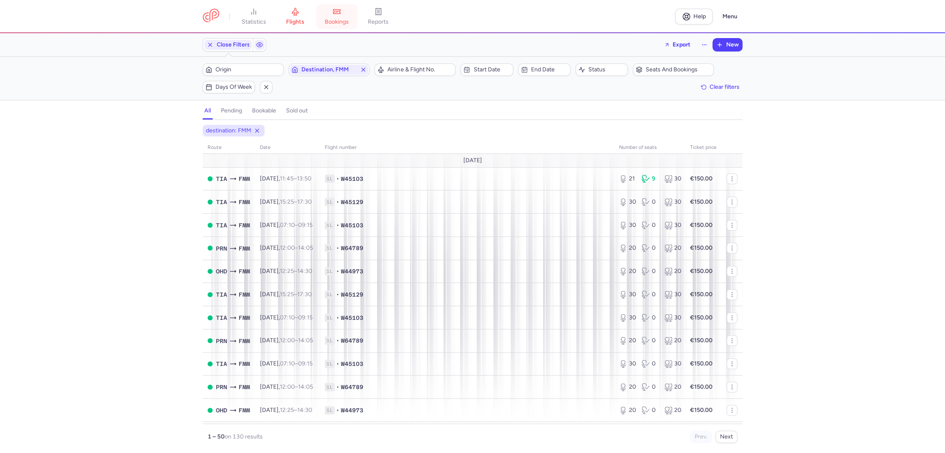
scroll to position [507, 0]
click at [358, 15] on link "bookings" at bounding box center [337, 16] width 42 height 18
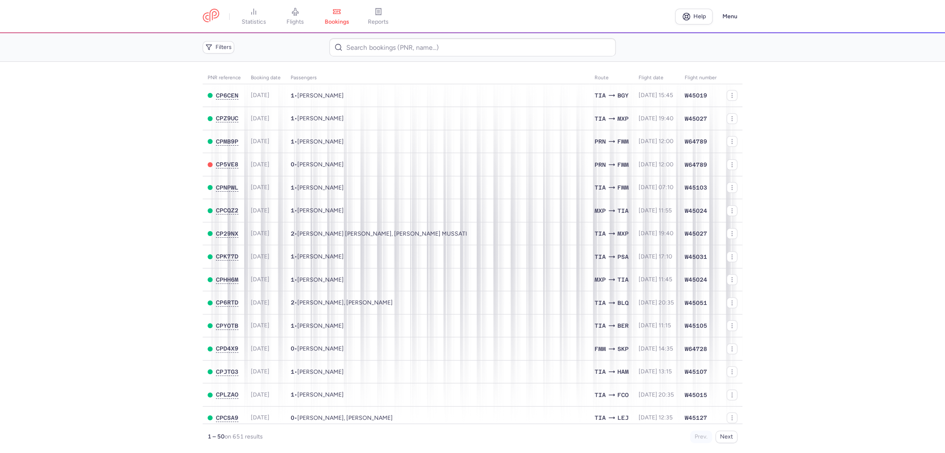
click at [384, 59] on div "Filters" at bounding box center [472, 47] width 546 height 25
click at [382, 51] on input at bounding box center [472, 47] width 286 height 18
paste input "CPFOOV"
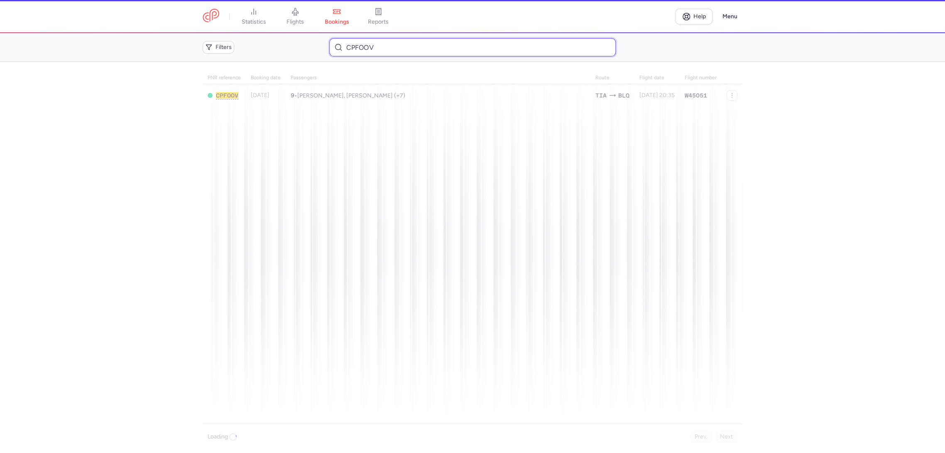
type input "CPFOOV"
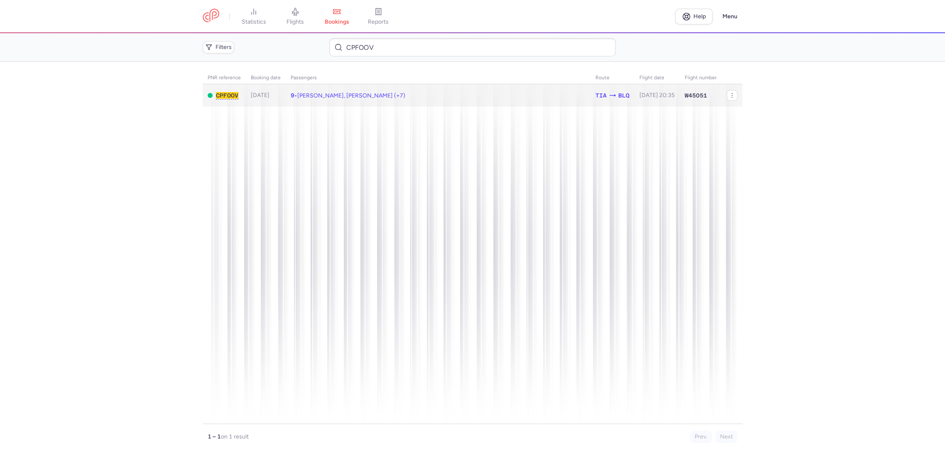
click at [635, 89] on td "9 • Andrea PECCHIONI, Simone PAOLELLA (+7)" at bounding box center [657, 95] width 45 height 23
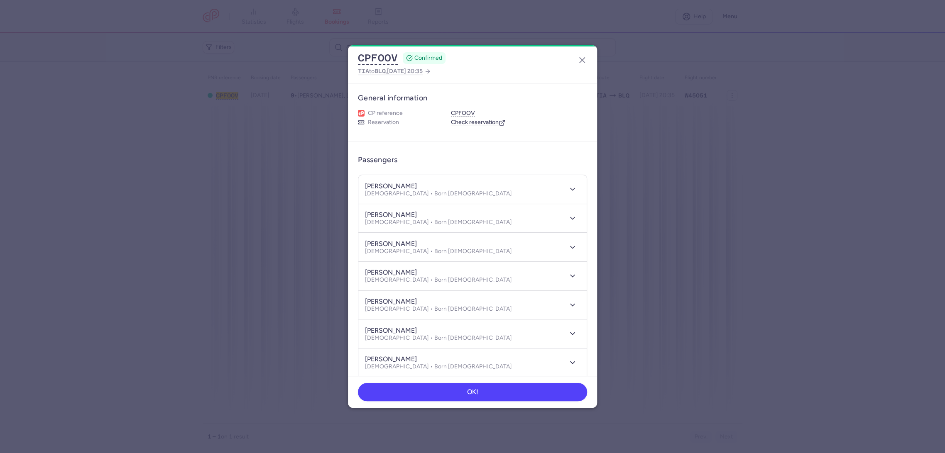
click at [470, 120] on link "Check reservation" at bounding box center [478, 122] width 54 height 7
click at [715, 175] on dialog "CPFOOV CONFIRMED TIA to BLQ , 2025 Aug 23, 20:35 General information CP referen…" at bounding box center [472, 226] width 919 height 363
drag, startPoint x: 581, startPoint y: 64, endPoint x: 288, endPoint y: 4, distance: 299.3
click at [580, 64] on icon "button" at bounding box center [582, 60] width 10 height 10
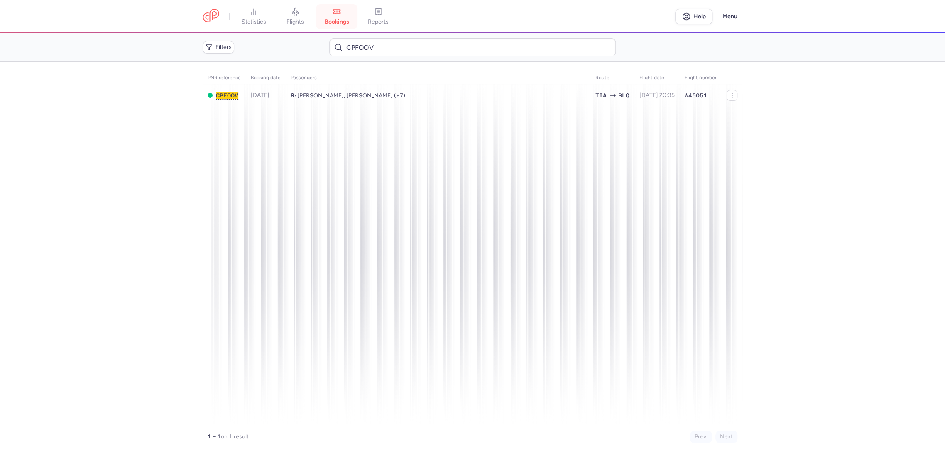
click at [345, 17] on link "bookings" at bounding box center [337, 16] width 42 height 18
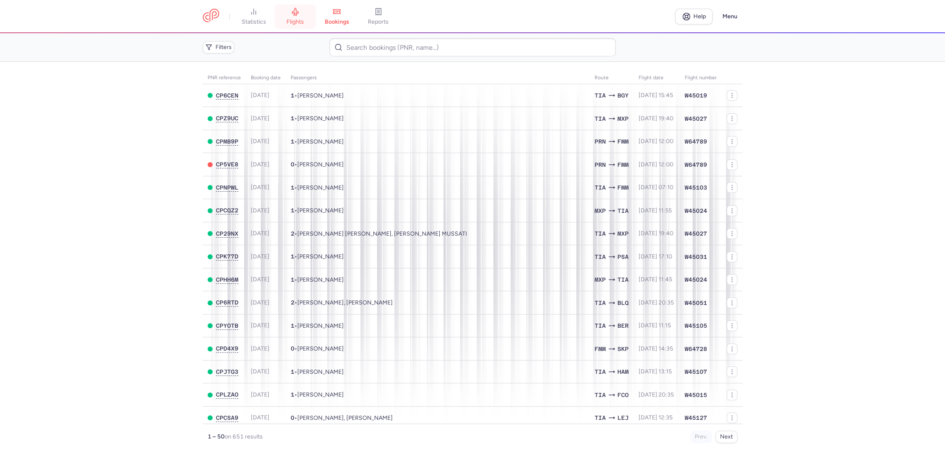
click at [292, 12] on icon at bounding box center [295, 11] width 8 height 8
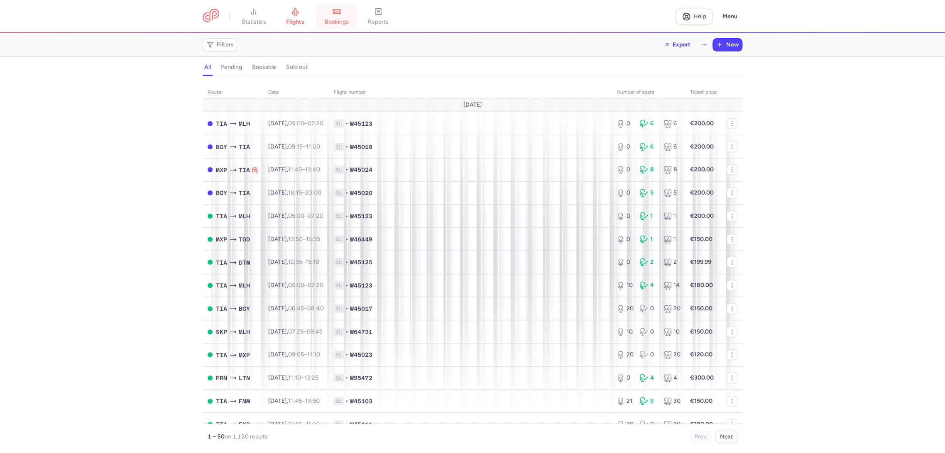
click at [344, 26] on link "bookings" at bounding box center [337, 16] width 42 height 18
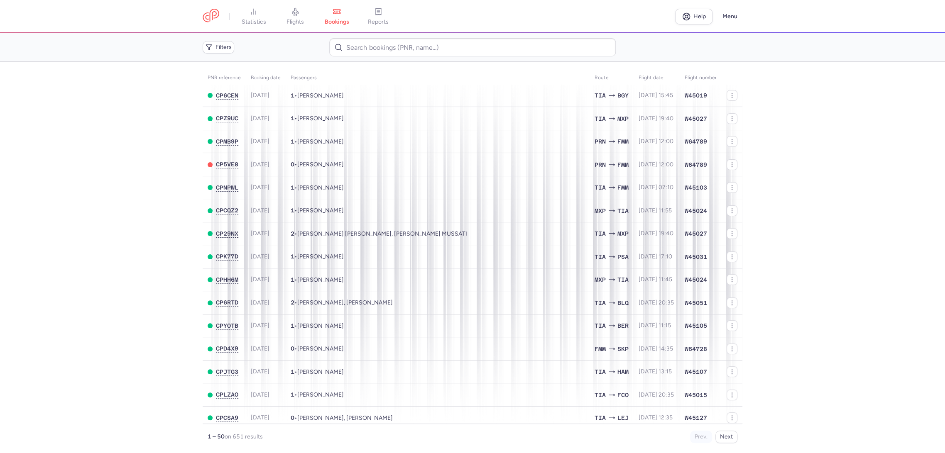
click at [295, 22] on span "flights" at bounding box center [295, 21] width 17 height 7
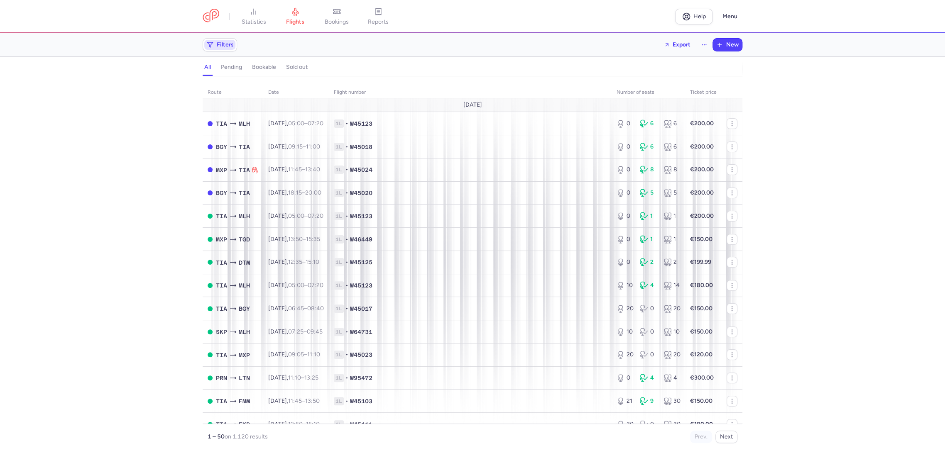
click at [224, 42] on span "Filters" at bounding box center [225, 45] width 17 height 7
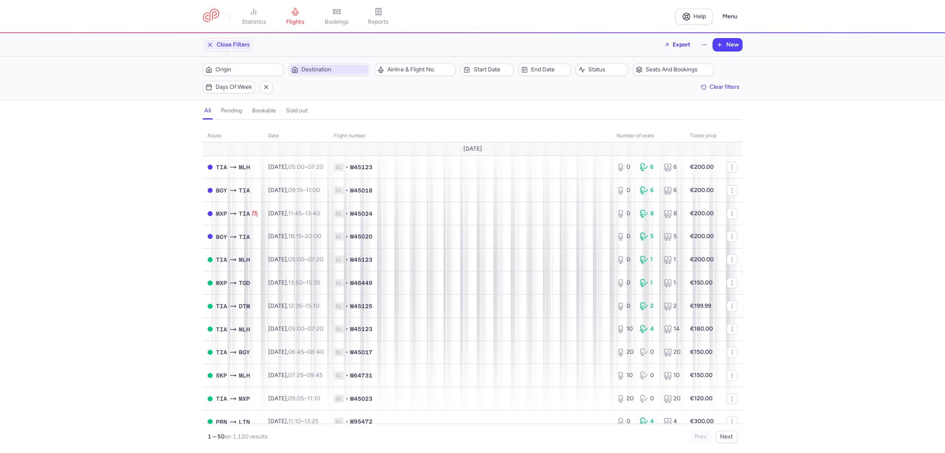
click at [319, 74] on span "Destination" at bounding box center [329, 70] width 78 height 10
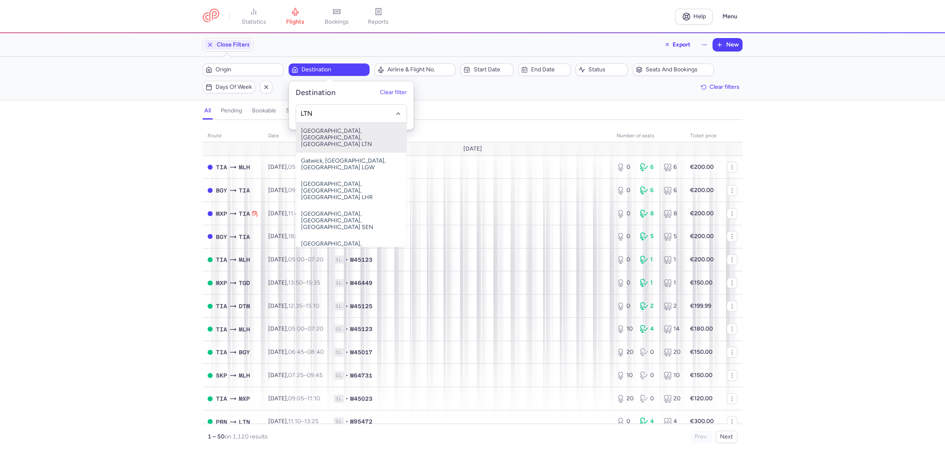
click at [360, 135] on span "[GEOGRAPHIC_DATA], [GEOGRAPHIC_DATA], [GEOGRAPHIC_DATA] LTN" at bounding box center [351, 138] width 110 height 30
type input "LTN"
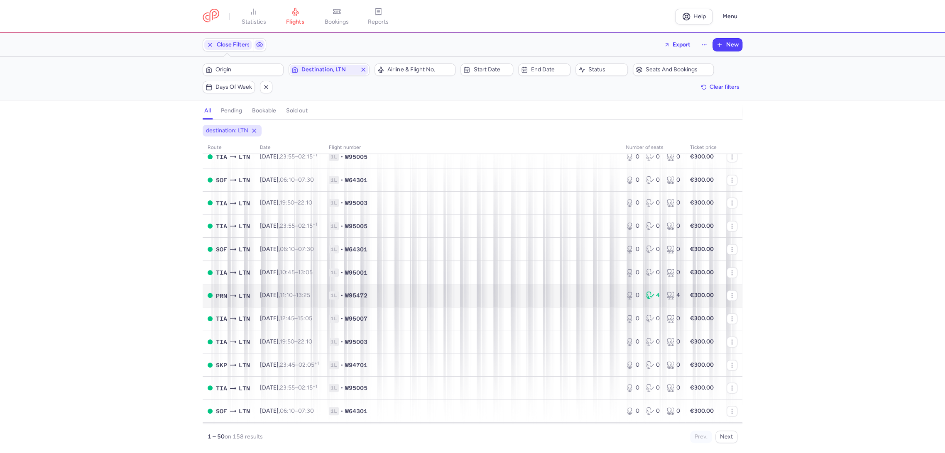
scroll to position [901, 0]
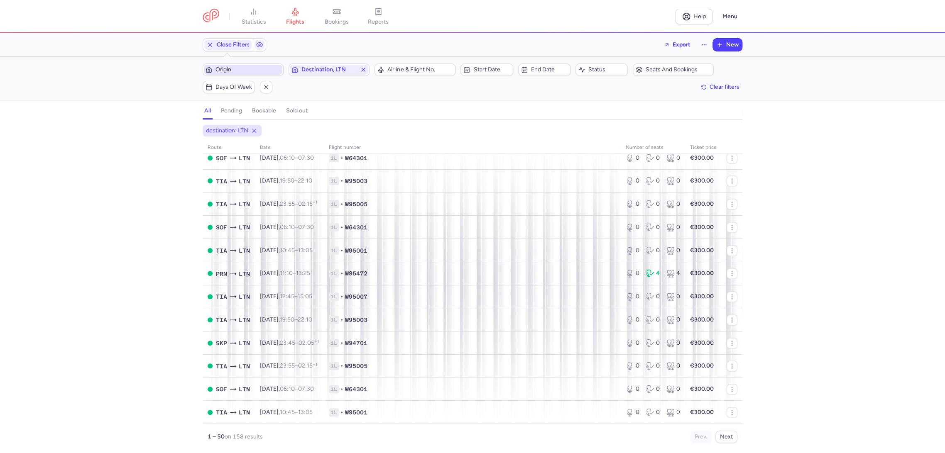
click at [233, 69] on span "Origin" at bounding box center [248, 69] width 65 height 7
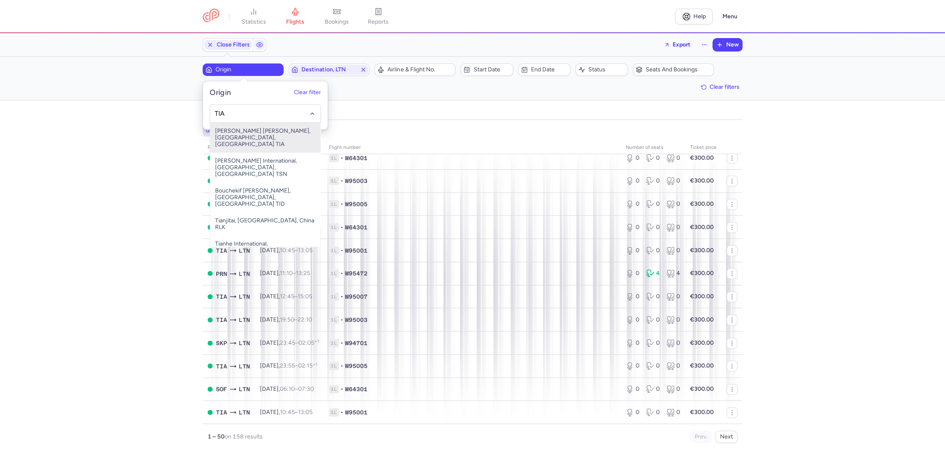
click at [260, 131] on span "[PERSON_NAME] [PERSON_NAME], [GEOGRAPHIC_DATA], [GEOGRAPHIC_DATA] TIA" at bounding box center [265, 138] width 110 height 30
type input "TIA"
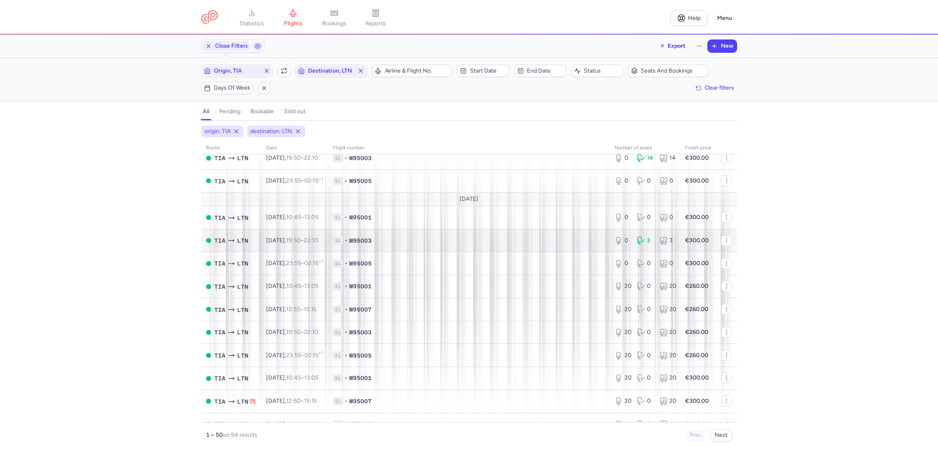
scroll to position [915, 0]
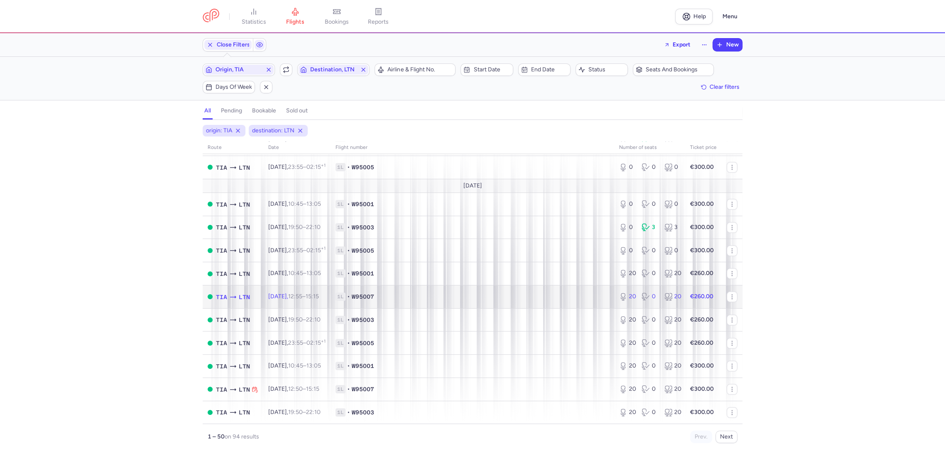
click at [298, 298] on time "12:55" at bounding box center [295, 296] width 14 height 7
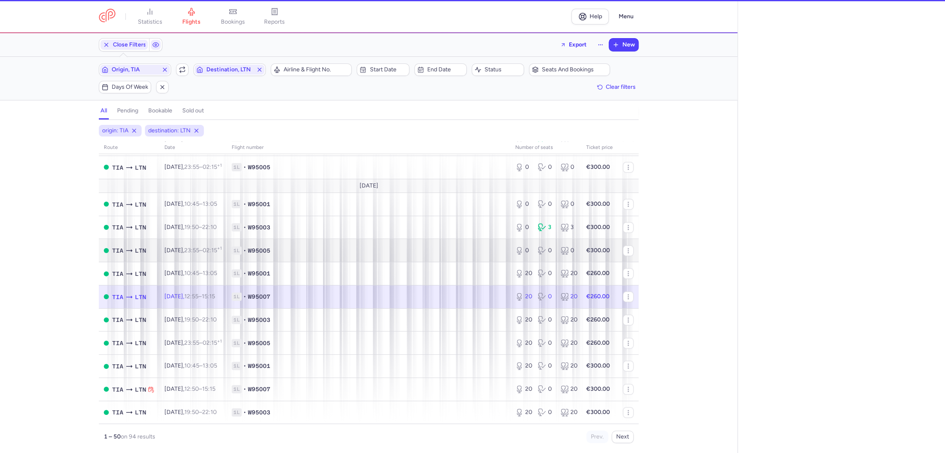
select select "hours"
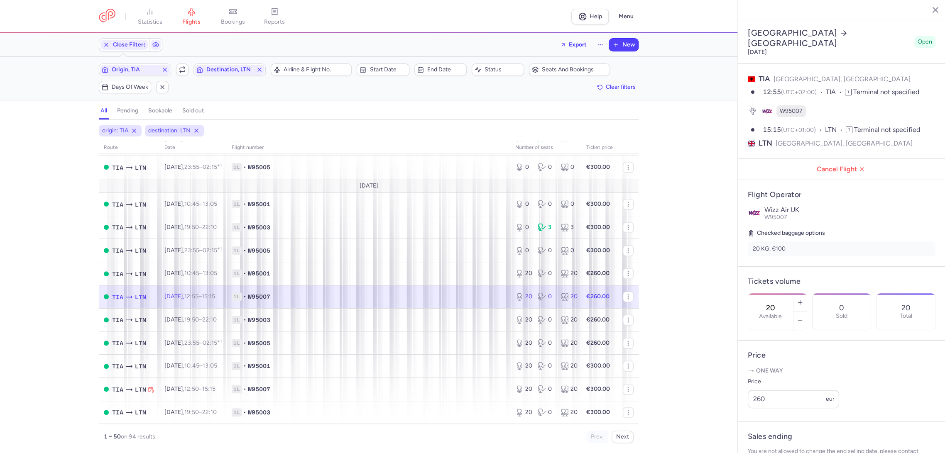
drag, startPoint x: 792, startPoint y: 277, endPoint x: 752, endPoint y: 275, distance: 40.3
click at [752, 294] on div "20 Available" at bounding box center [770, 312] width 45 height 37
click at [837, 166] on span "Cancel Flight" at bounding box center [843, 169] width 194 height 7
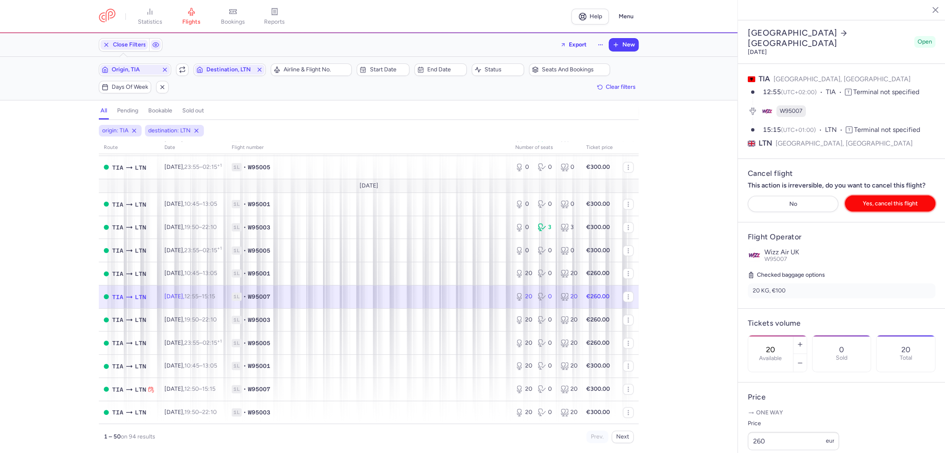
click at [878, 201] on span "Yes, cancel this flight" at bounding box center [890, 204] width 55 height 6
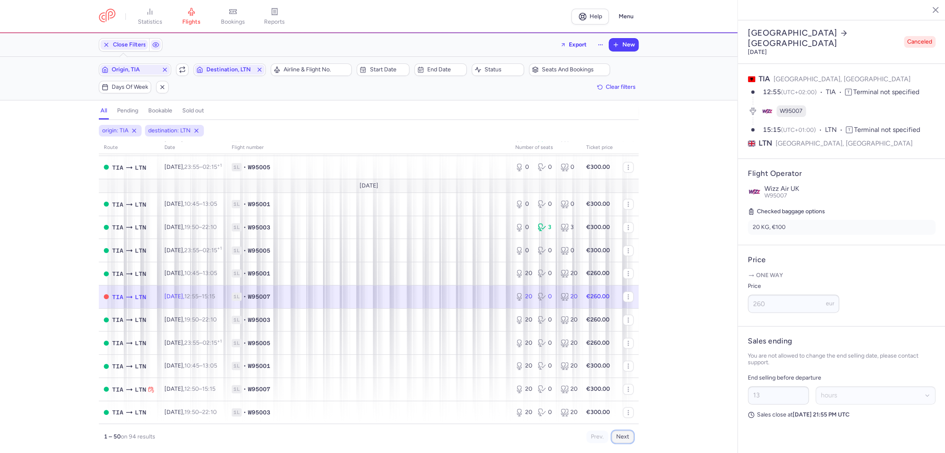
click at [626, 441] on button "Next" at bounding box center [623, 437] width 22 height 12
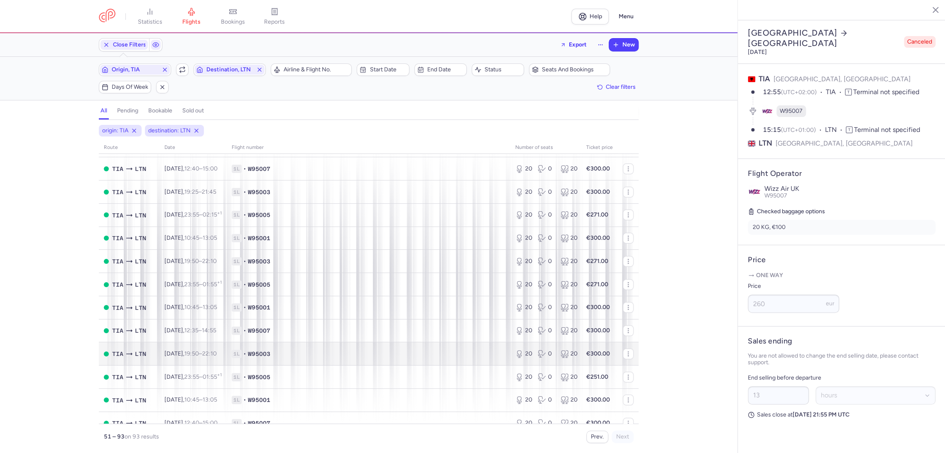
scroll to position [92, 0]
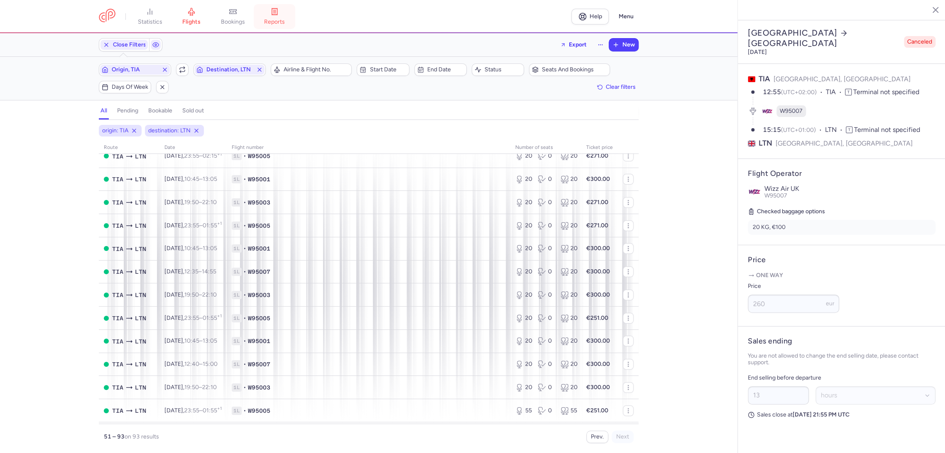
click at [283, 22] on span "reports" at bounding box center [274, 21] width 21 height 7
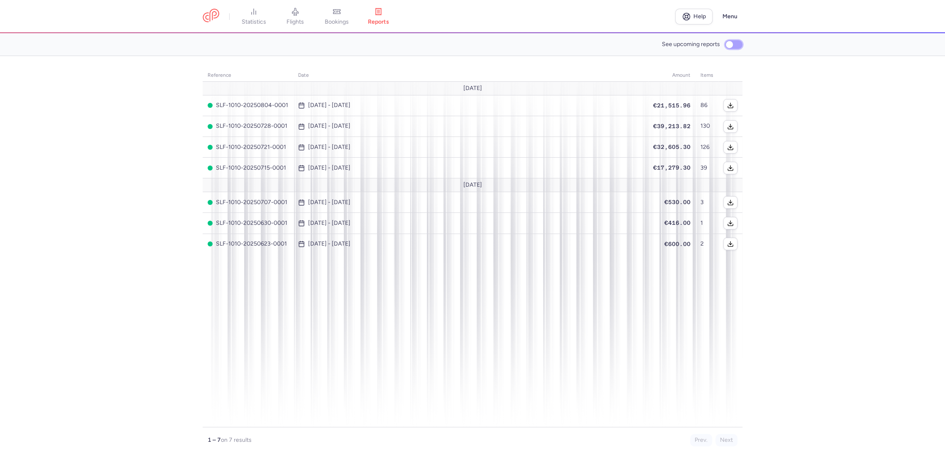
click at [730, 45] on input "See upcoming reports" at bounding box center [733, 44] width 17 height 9
checkbox input "true"
